Goal: Check status: Check status

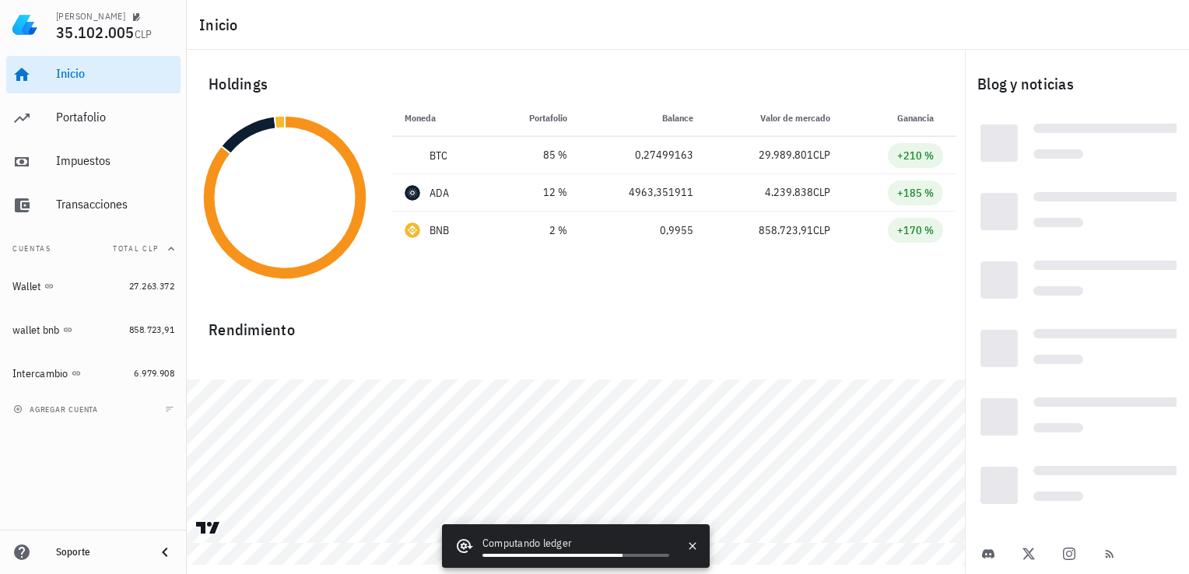
click at [199, 75] on div "Holdings" at bounding box center [575, 84] width 759 height 50
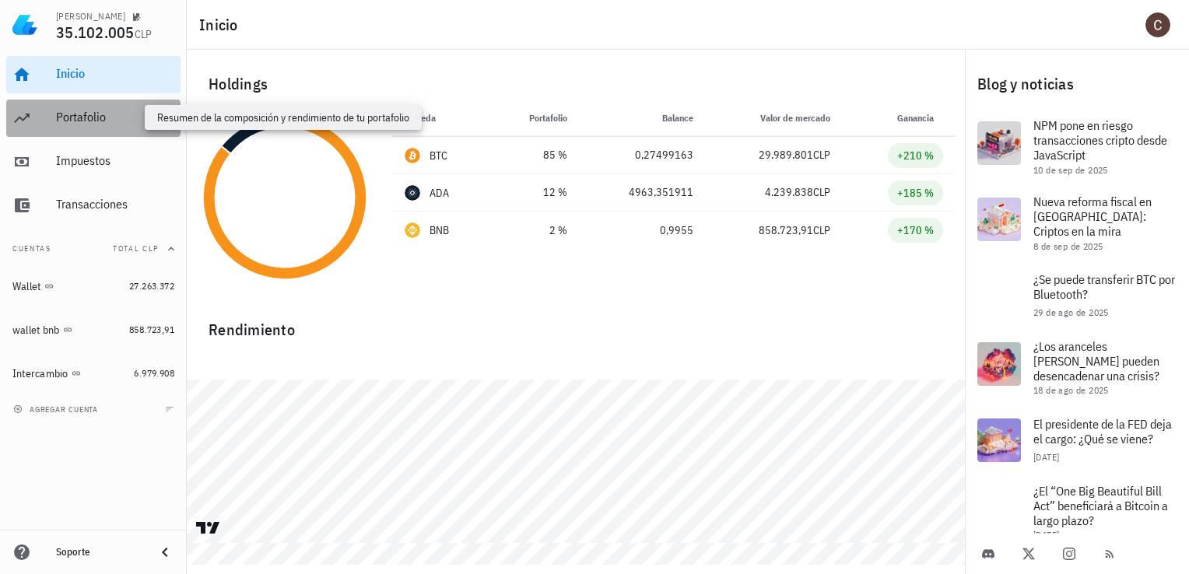
click at [115, 115] on div "Portafolio" at bounding box center [115, 117] width 118 height 15
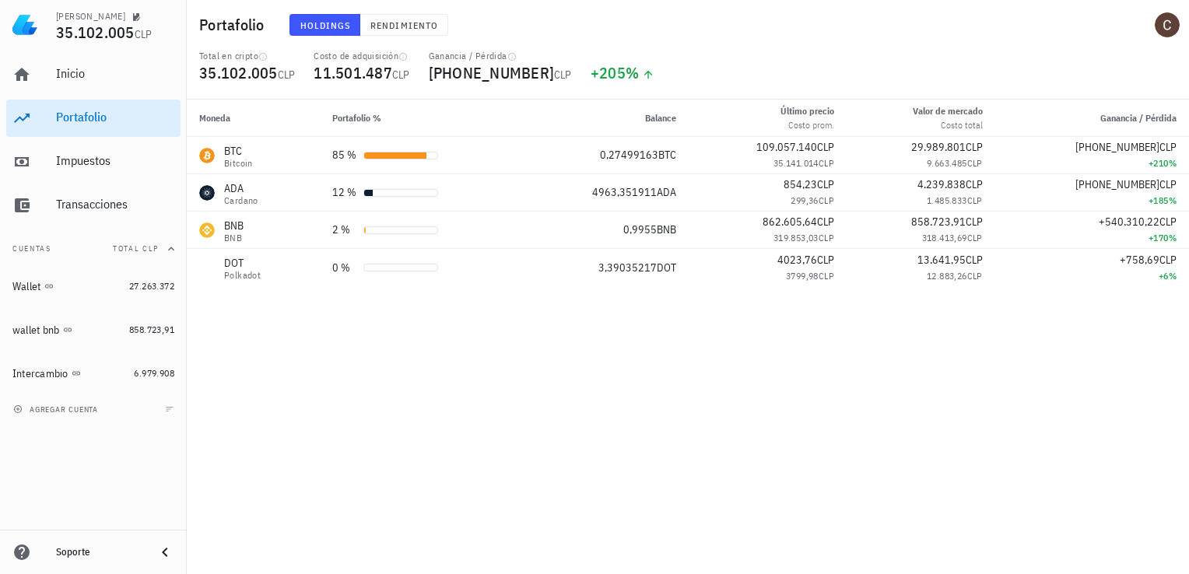
click at [690, 66] on div "Total en cripto 35.102.005 CLP Costo de adquisición 11.501.487 CLP Ganancia / P…" at bounding box center [688, 75] width 996 height 50
